Goal: Transaction & Acquisition: Purchase product/service

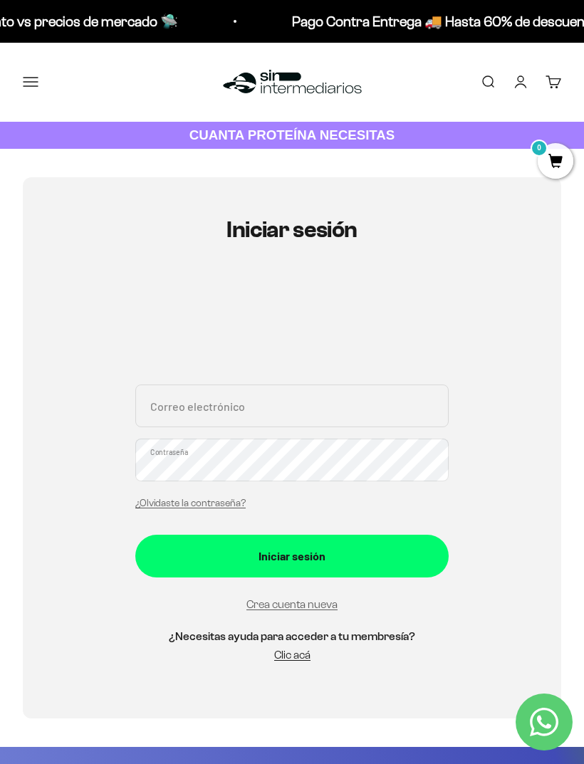
type input "[EMAIL_ADDRESS][DOMAIN_NAME]"
click at [292, 554] on button "Iniciar sesión" at bounding box center [291, 555] width 313 height 43
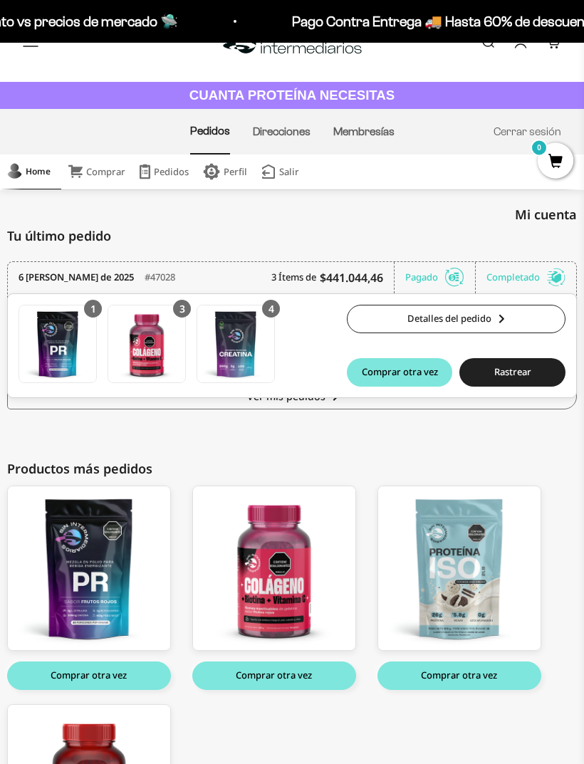
scroll to position [40, 0]
click at [36, 163] on div "Home" at bounding box center [28, 171] width 43 height 23
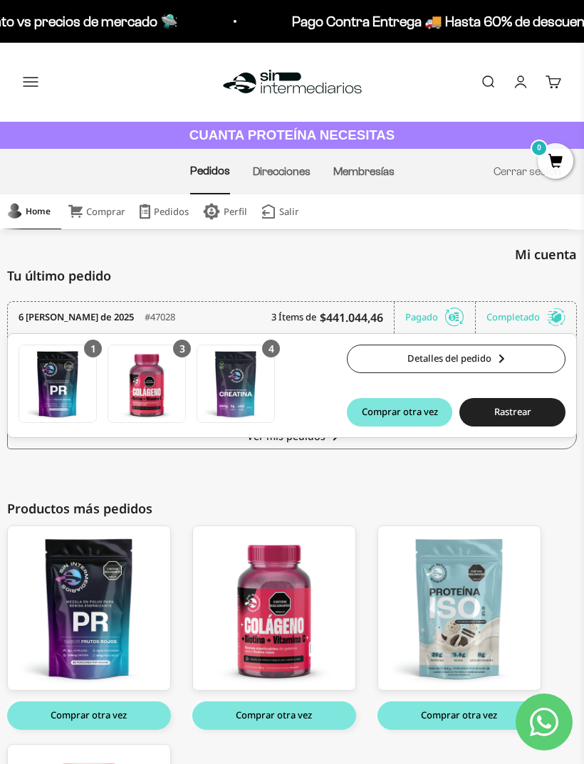
click at [99, 213] on link "Comprar" at bounding box center [96, 211] width 71 height 35
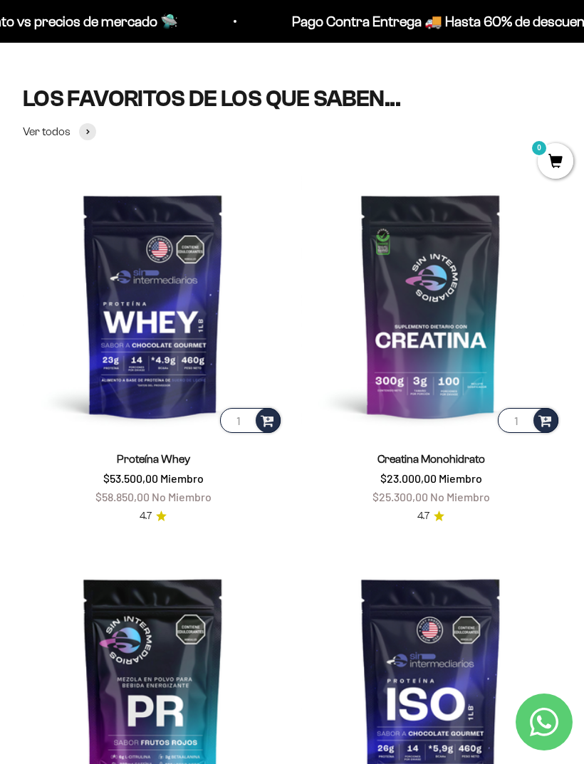
scroll to position [342, 0]
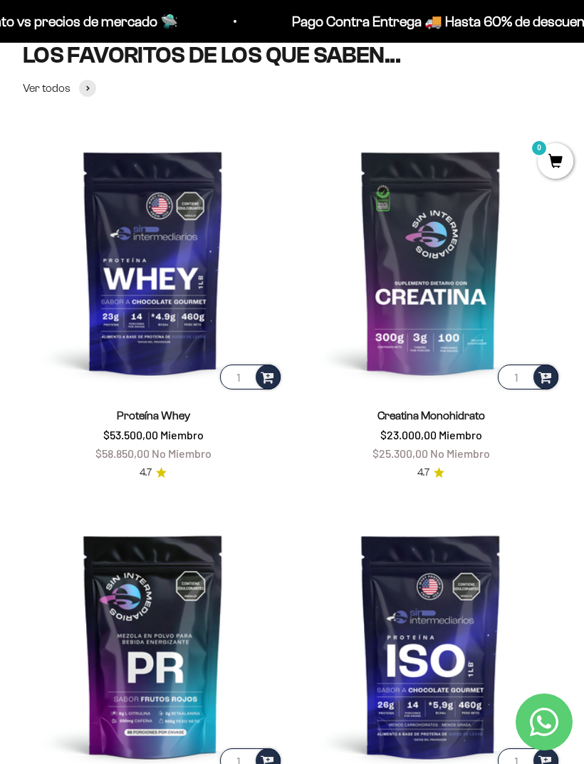
click at [413, 317] on img at bounding box center [430, 262] width 260 height 260
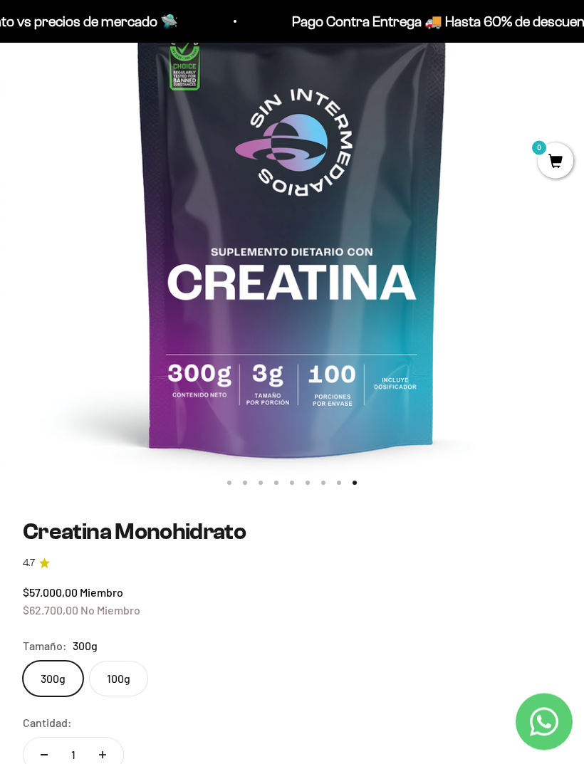
scroll to position [238, 0]
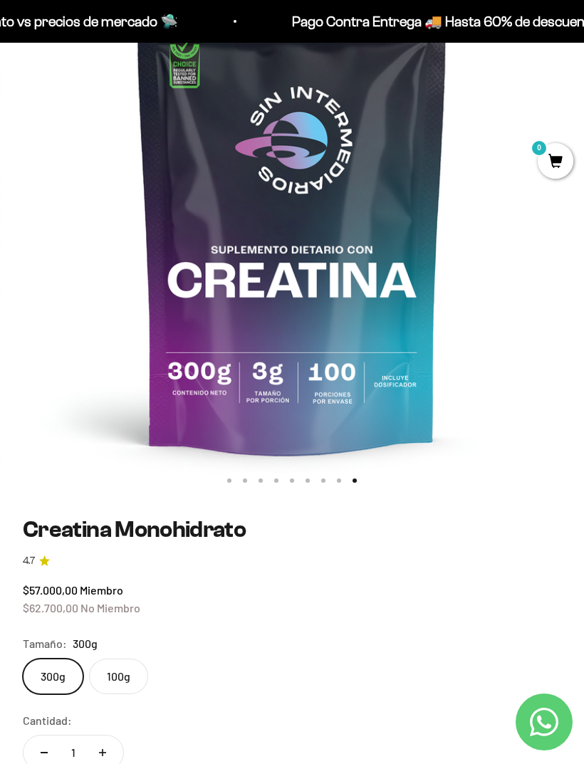
click at [115, 672] on label "100g" at bounding box center [118, 676] width 59 height 36
click at [23, 658] on input "100g" at bounding box center [22, 658] width 1 height 1
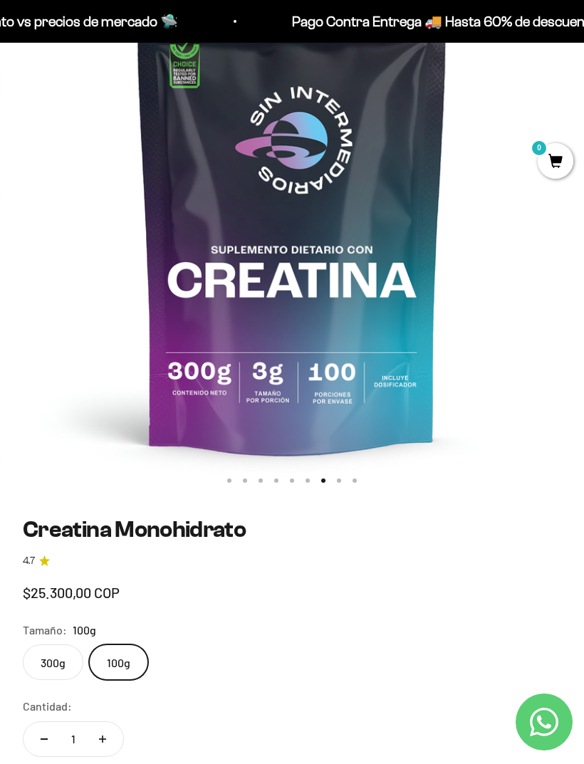
scroll to position [0, 3510]
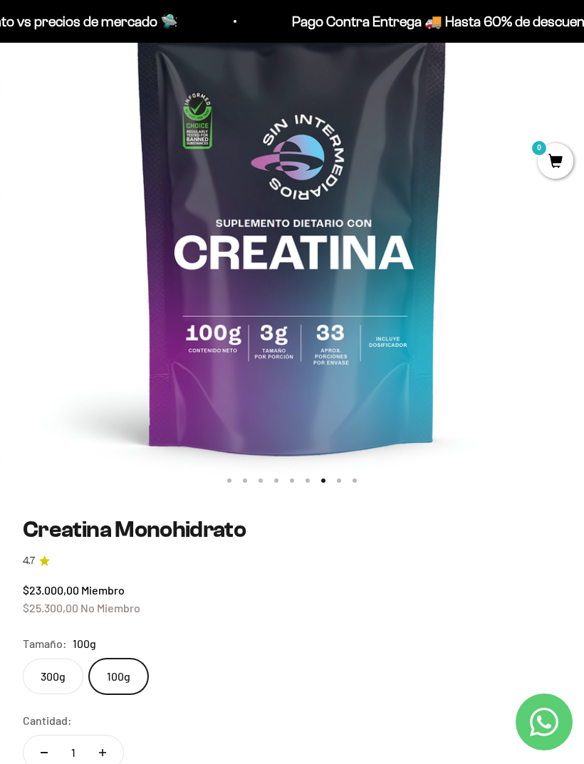
click at [48, 666] on label "300g" at bounding box center [53, 676] width 60 height 36
click at [23, 658] on input "300g" at bounding box center [22, 658] width 1 height 1
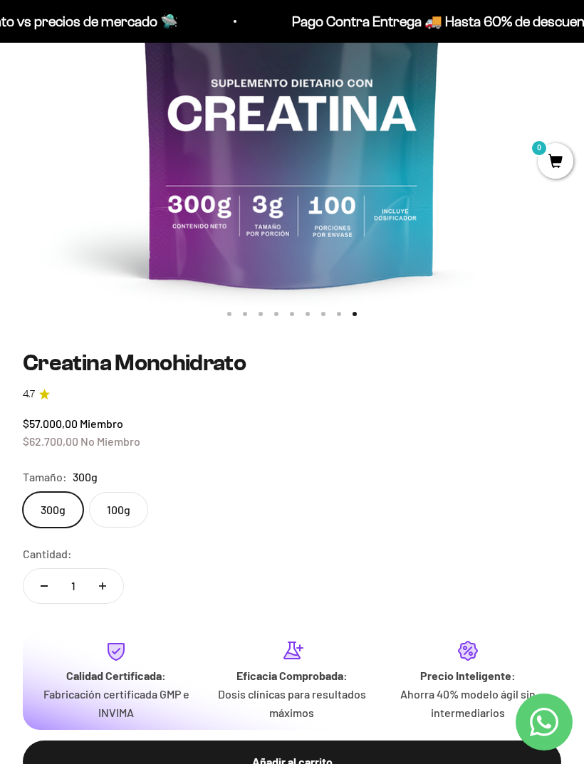
scroll to position [405, 0]
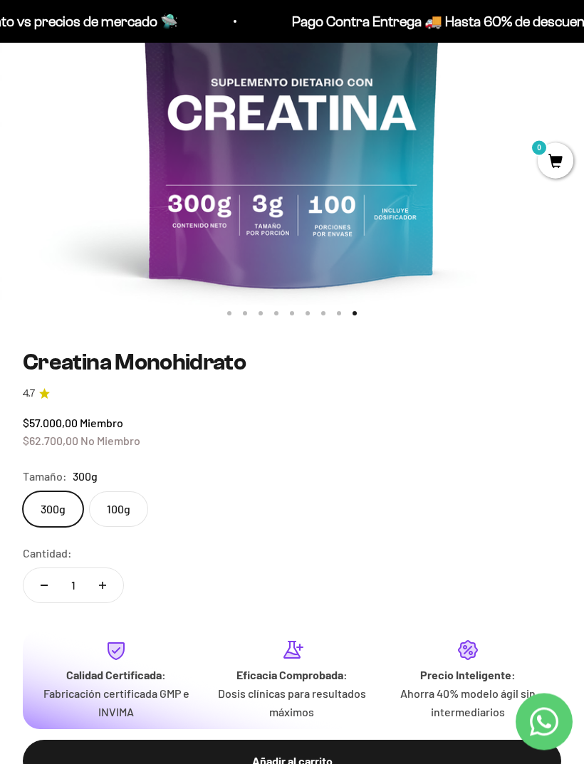
click at [183, 752] on div "Añadir al carrito" at bounding box center [291, 761] width 481 height 19
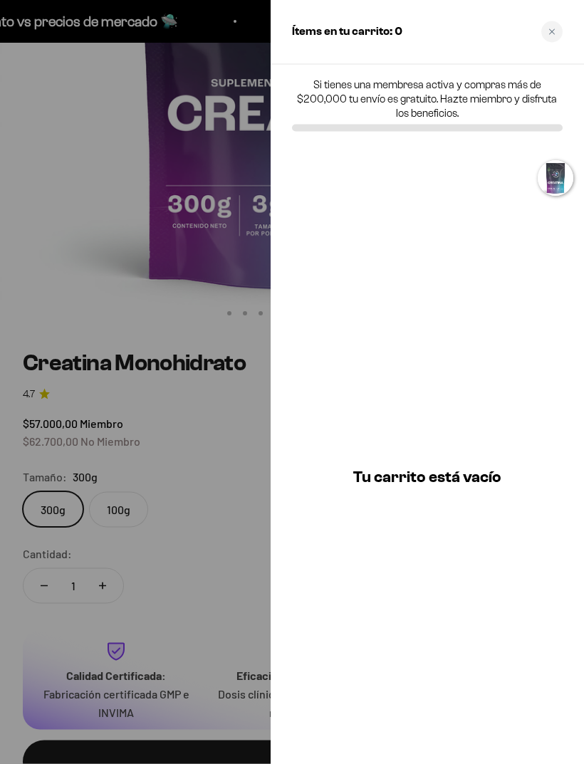
scroll to position [406, 0]
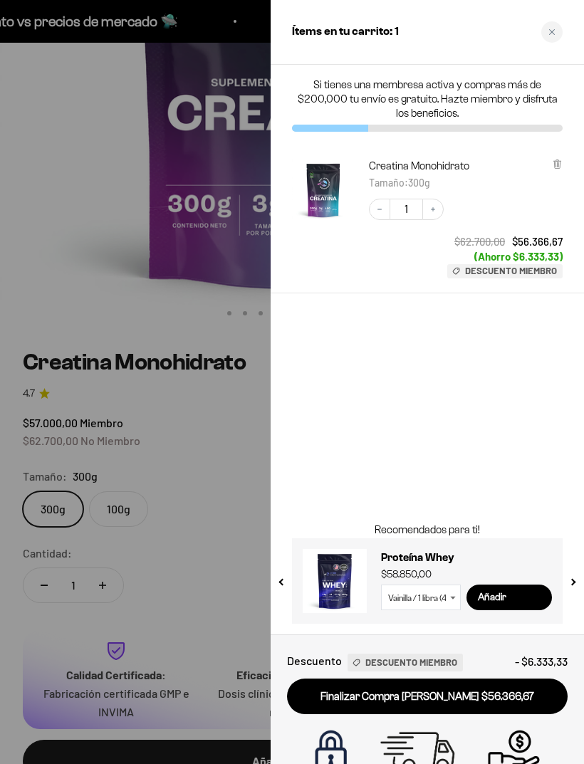
click at [549, 29] on icon "Close cart" at bounding box center [551, 31] width 7 height 7
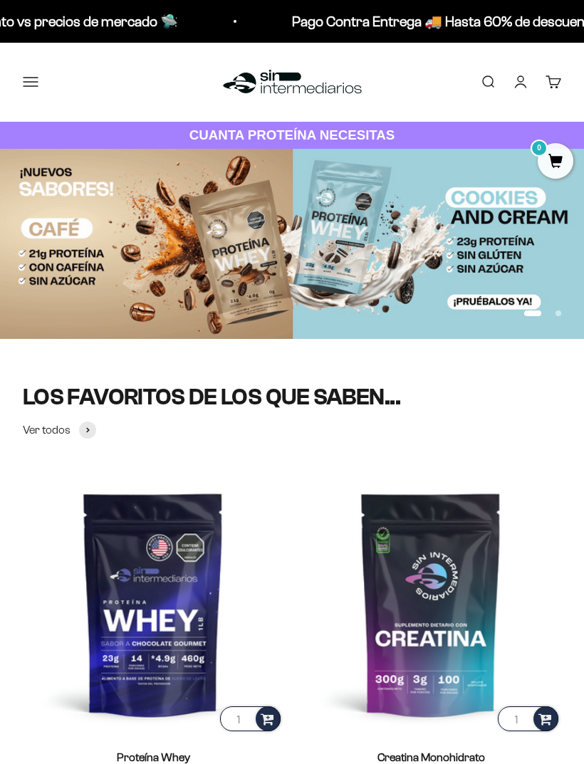
scroll to position [387, 0]
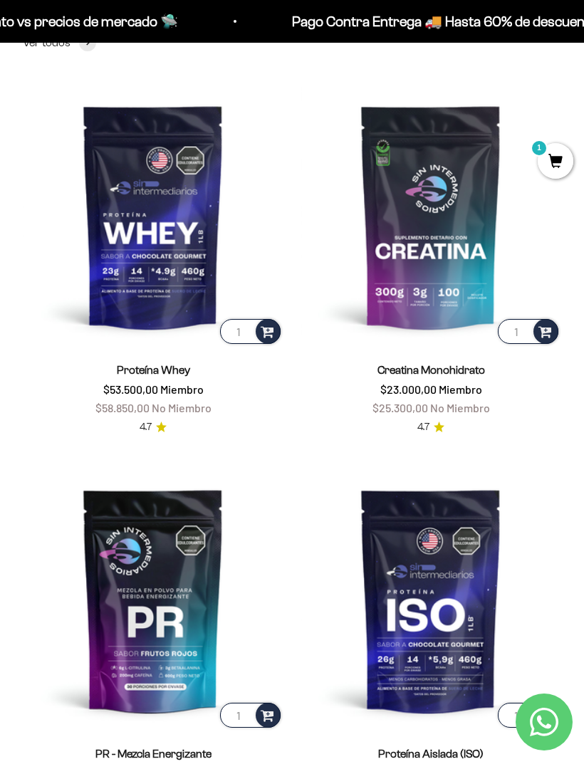
click at [143, 248] on img at bounding box center [153, 216] width 260 height 260
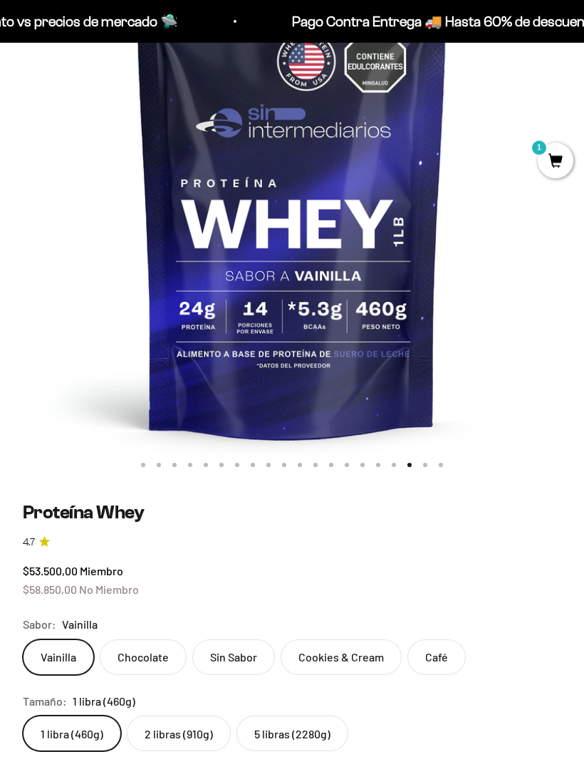
scroll to position [227, 0]
click at [182, 729] on label "2 libras (910g)" at bounding box center [179, 733] width 104 height 36
click at [23, 715] on input "2 libras (910g)" at bounding box center [22, 715] width 1 height 1
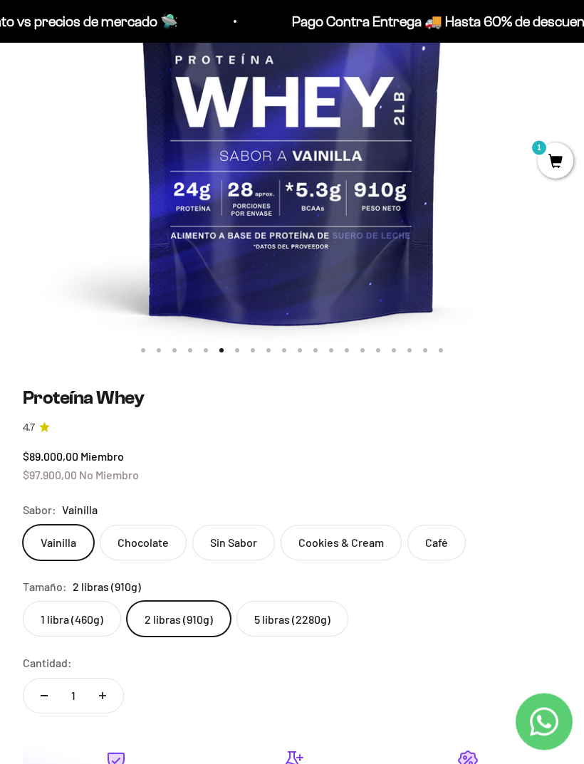
scroll to position [345, 0]
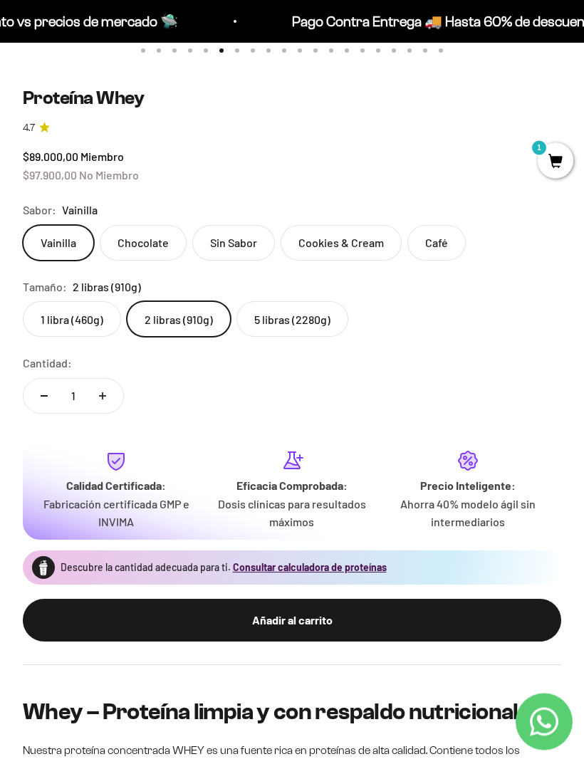
click at [355, 611] on div "Añadir al carrito" at bounding box center [291, 620] width 481 height 19
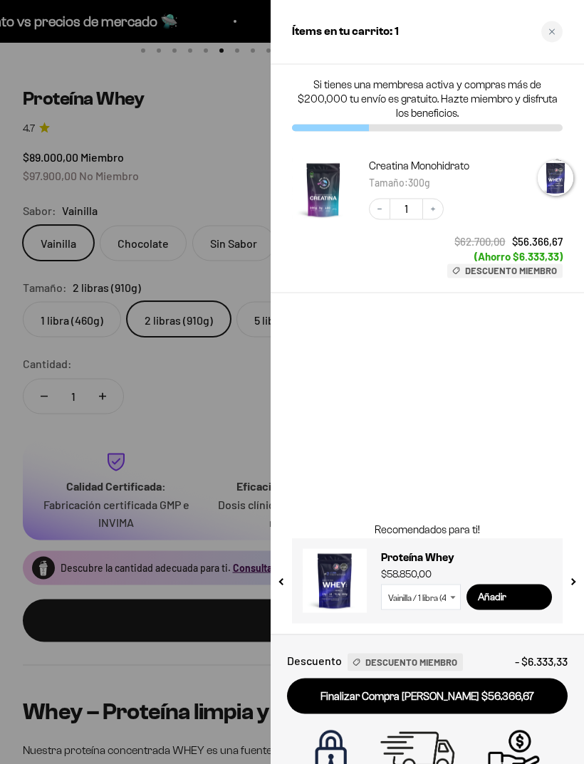
scroll to position [641, 0]
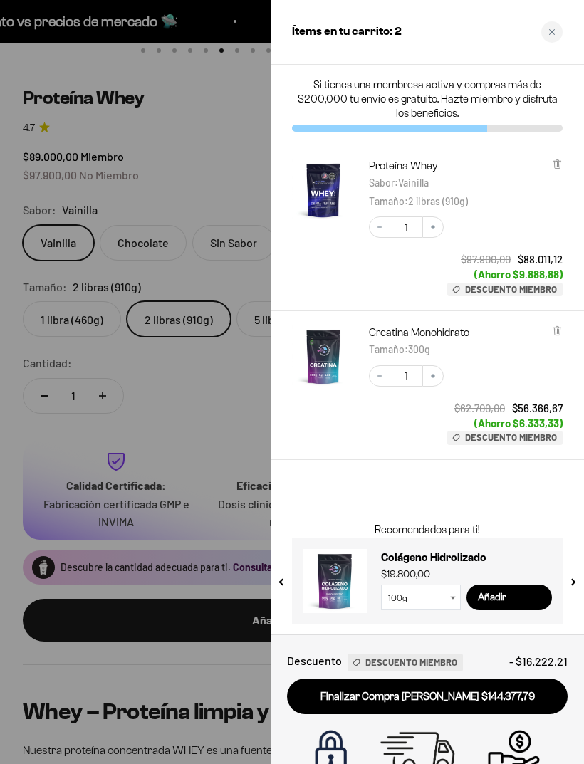
click at [548, 37] on div "Close cart" at bounding box center [551, 31] width 21 height 21
